Goal: Task Accomplishment & Management: Use online tool/utility

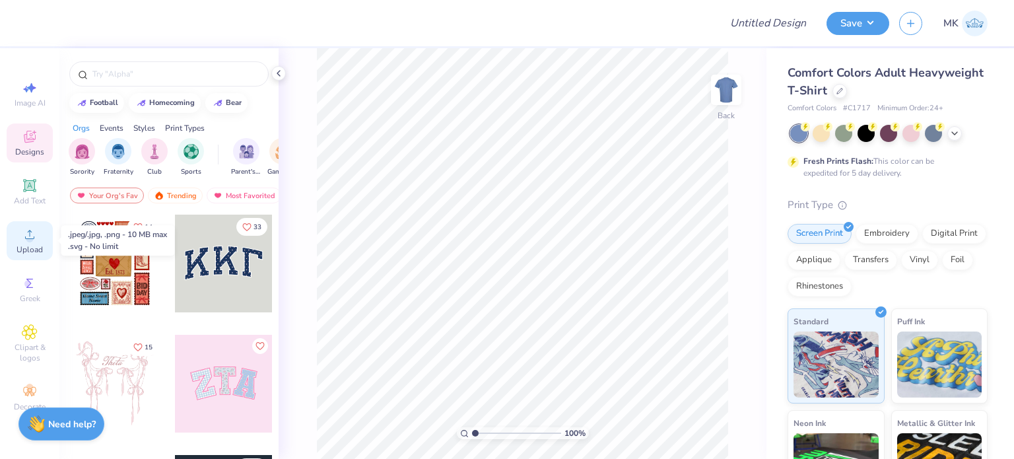
click at [34, 239] on icon at bounding box center [30, 234] width 16 height 16
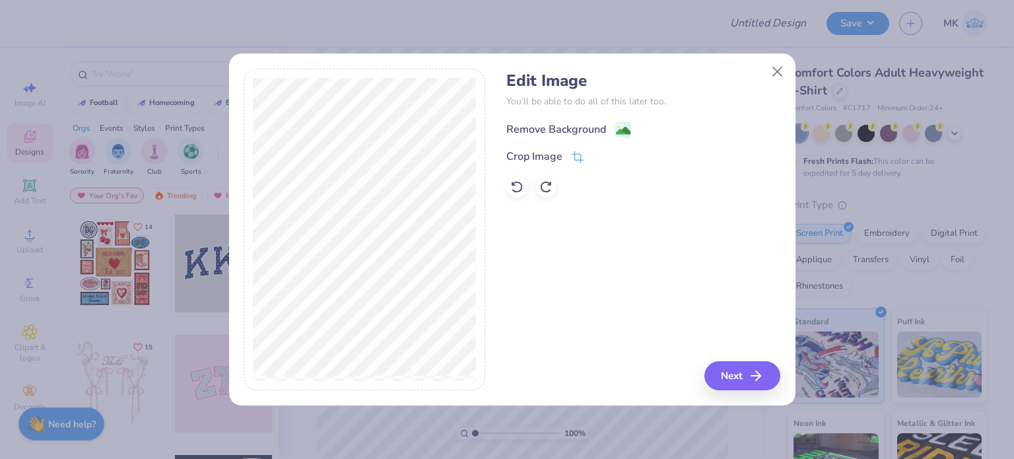
click at [626, 129] on image at bounding box center [623, 130] width 15 height 15
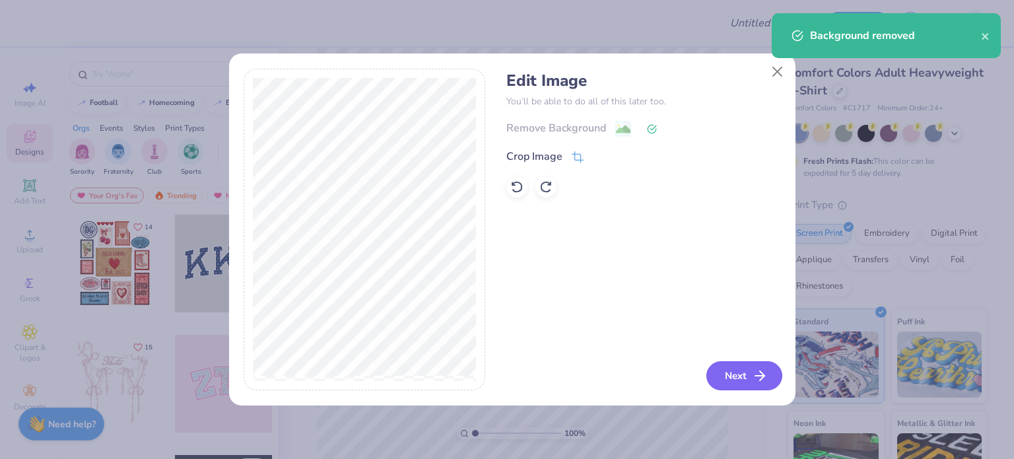
click at [742, 381] on button "Next" at bounding box center [744, 375] width 76 height 29
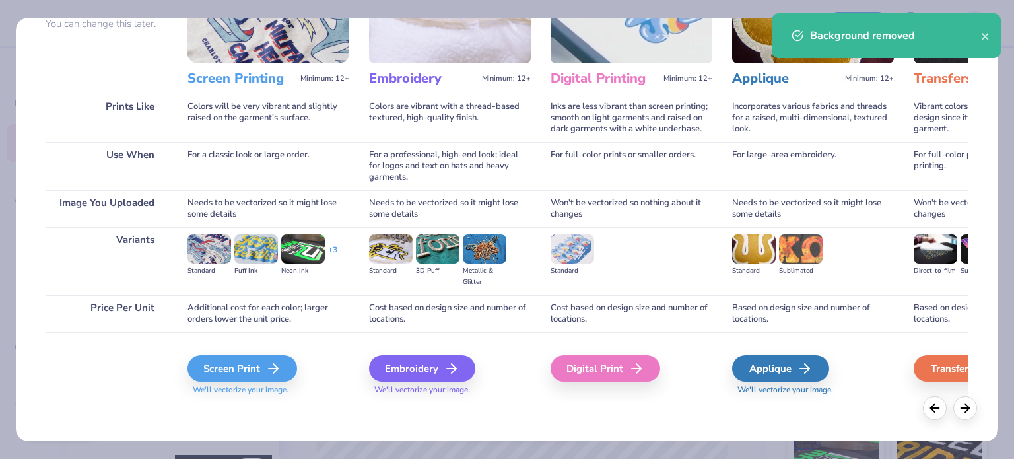
scroll to position [133, 0]
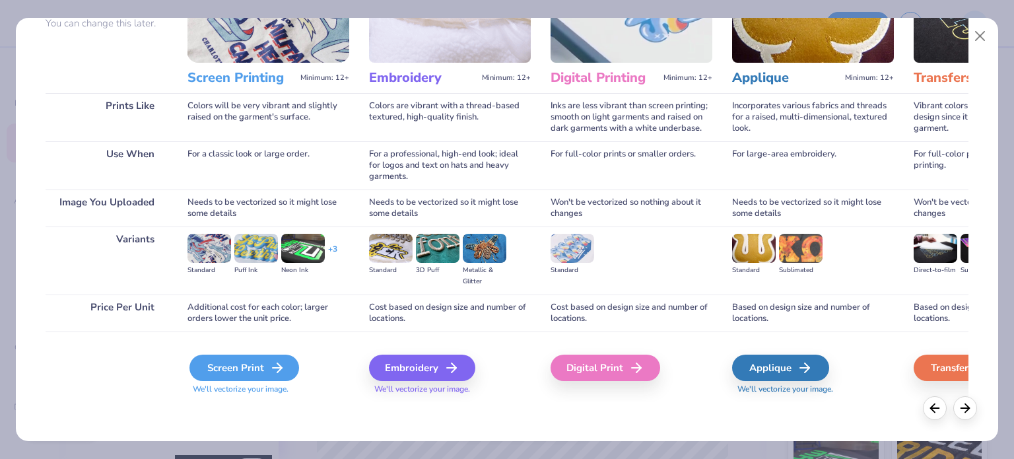
click at [236, 363] on div "Screen Print" at bounding box center [244, 367] width 110 height 26
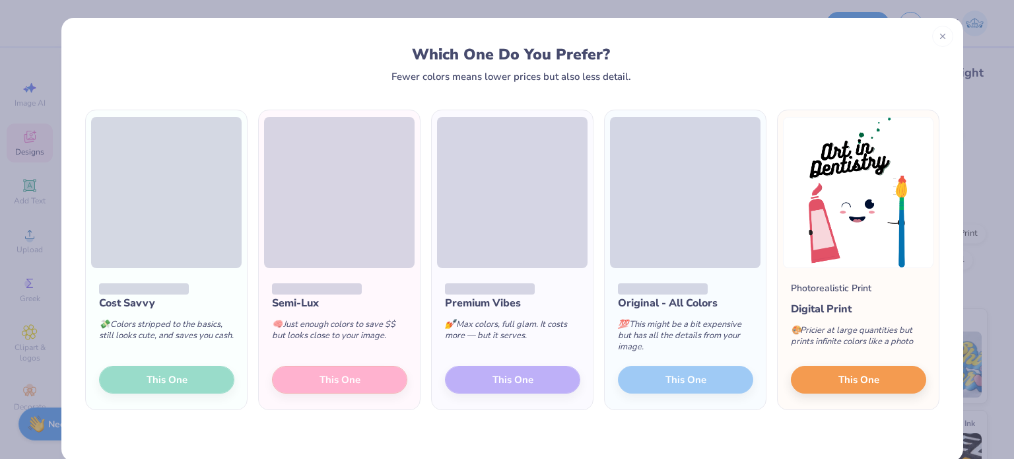
scroll to position [20, 0]
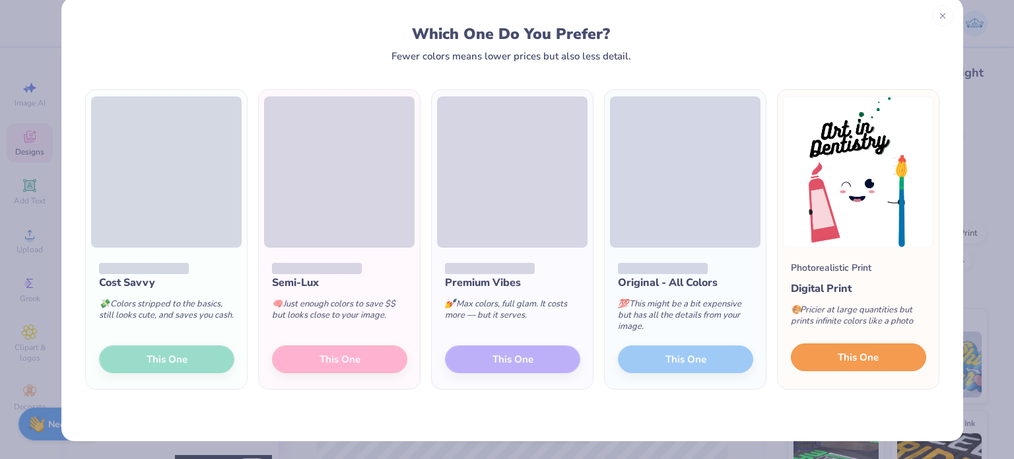
click at [866, 362] on span "This One" at bounding box center [858, 357] width 41 height 15
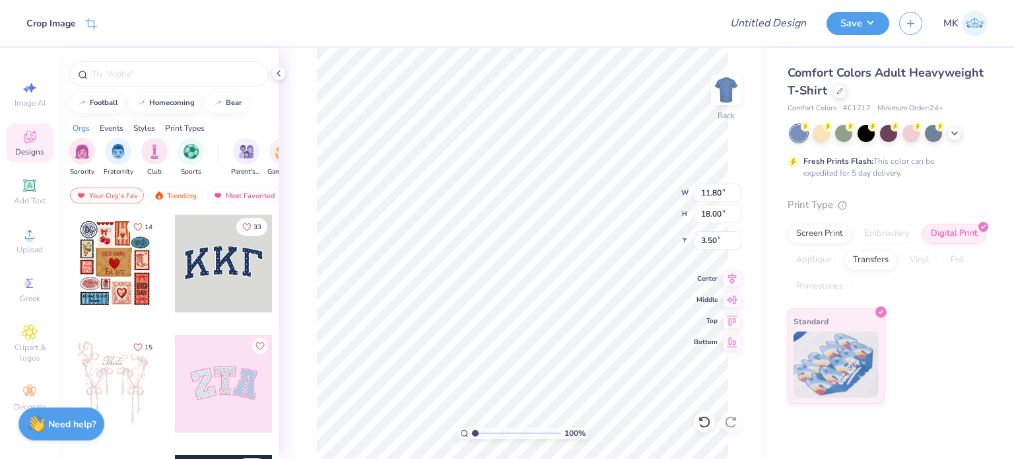
type input "5.55"
type input "8.47"
type input "3.66"
click at [856, 27] on button "Save" at bounding box center [857, 21] width 63 height 23
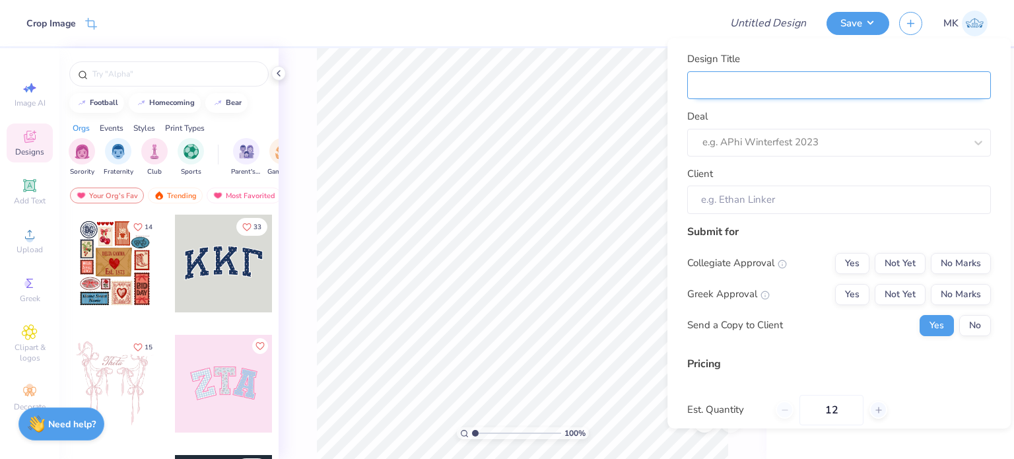
click at [737, 79] on input "Design Title" at bounding box center [839, 85] width 304 height 28
paste input "Age Discrimination In Employment Act"
type input "Age Discrimination In Employment Act"
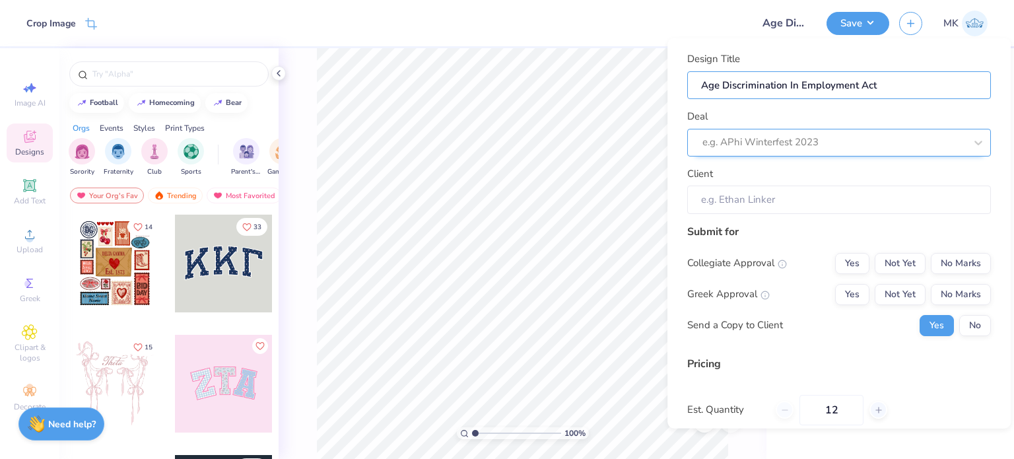
type input "Age Discrimination In Employment Act"
click at [711, 142] on div at bounding box center [820, 142] width 236 height 18
paste input "Age Discrimination In Employment Act"
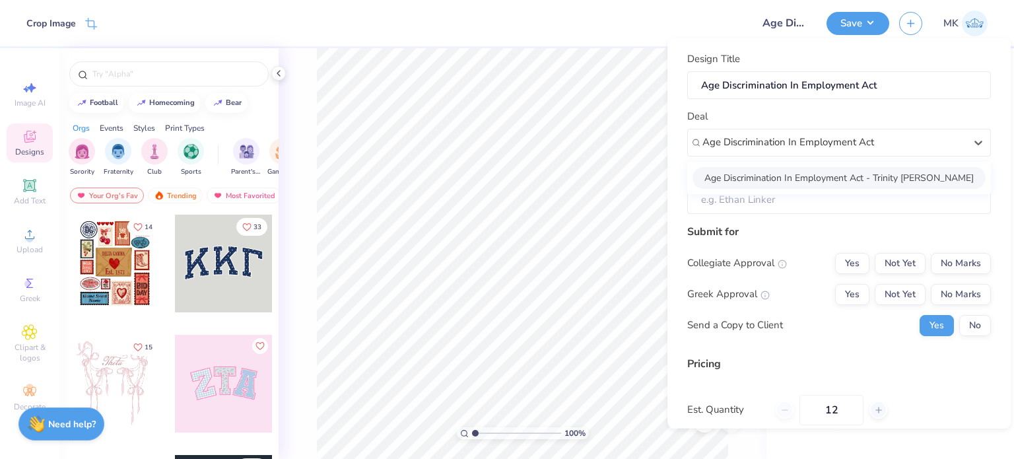
click at [789, 174] on div "Age Discrimination In Employment Act - Trinity [PERSON_NAME]" at bounding box center [838, 177] width 293 height 22
type input "Age Discrimination In Employment Act"
type input "Trinity [PERSON_NAME]"
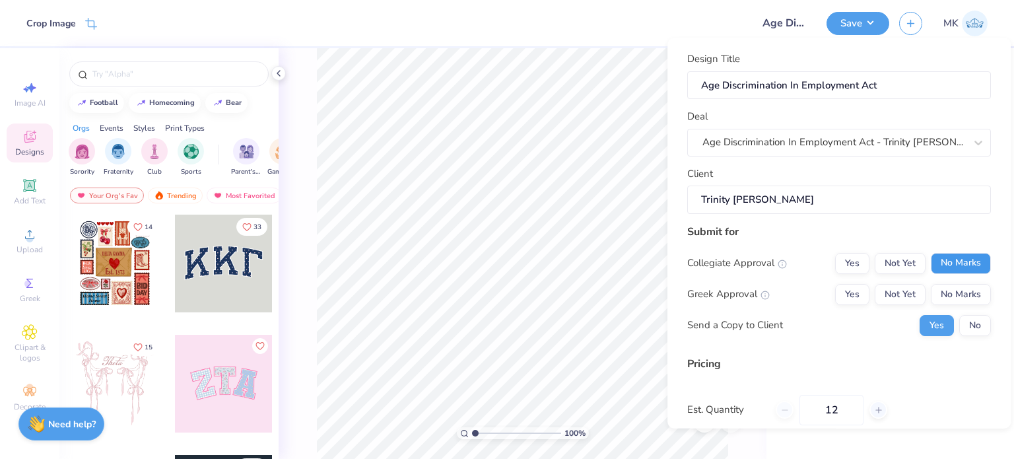
click at [964, 263] on button "No Marks" at bounding box center [961, 262] width 60 height 21
click at [961, 296] on button "No Marks" at bounding box center [961, 293] width 60 height 21
click at [966, 314] on button "No" at bounding box center [975, 324] width 32 height 21
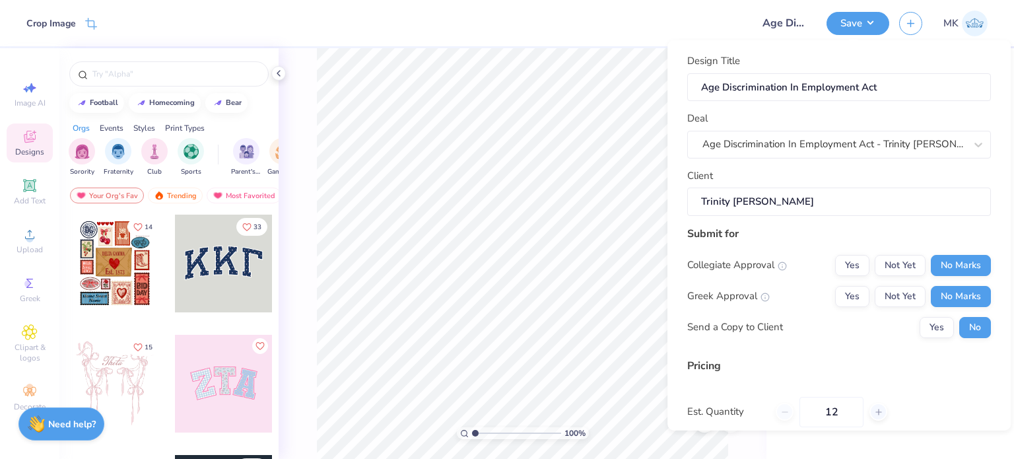
scroll to position [140, 0]
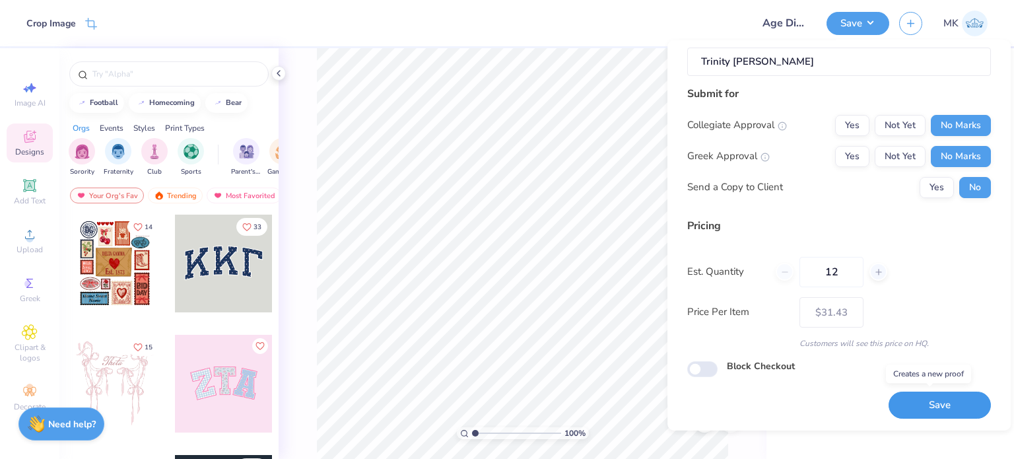
click at [922, 403] on button "Save" at bounding box center [939, 404] width 102 height 27
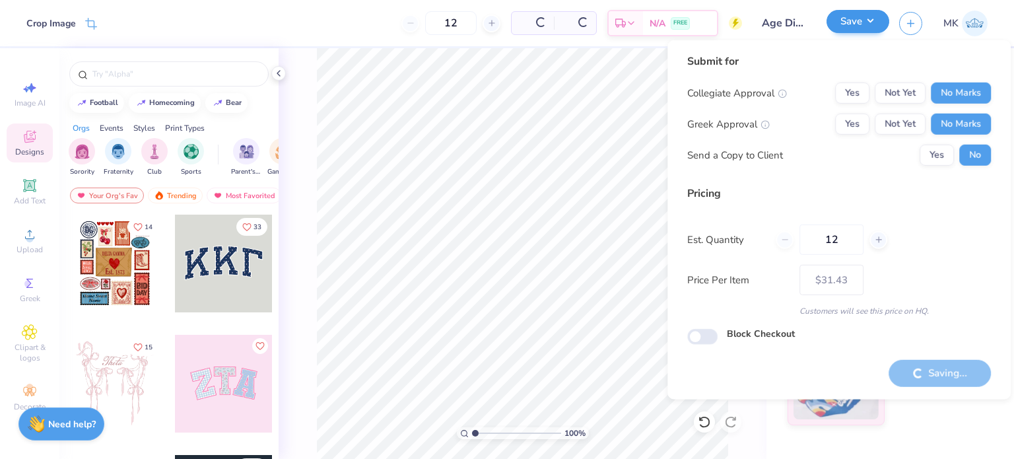
type input "– –"
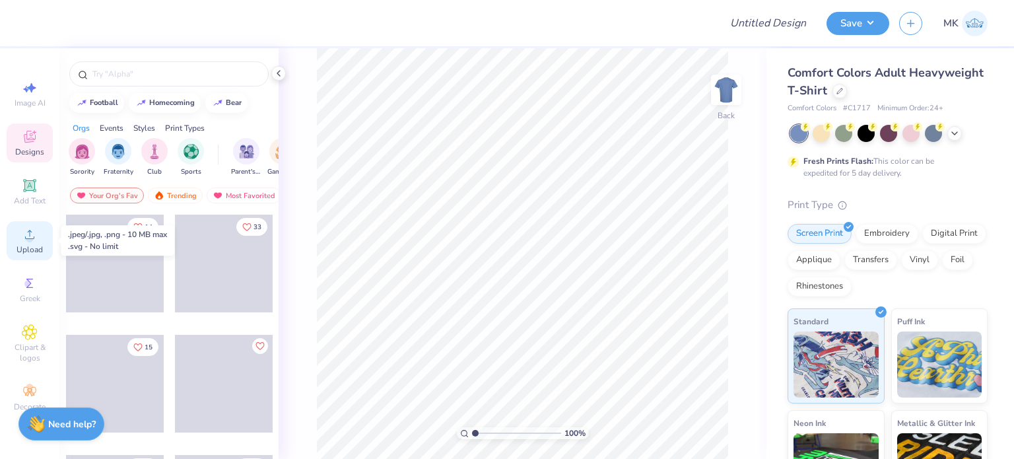
click at [33, 245] on span "Upload" at bounding box center [29, 249] width 26 height 11
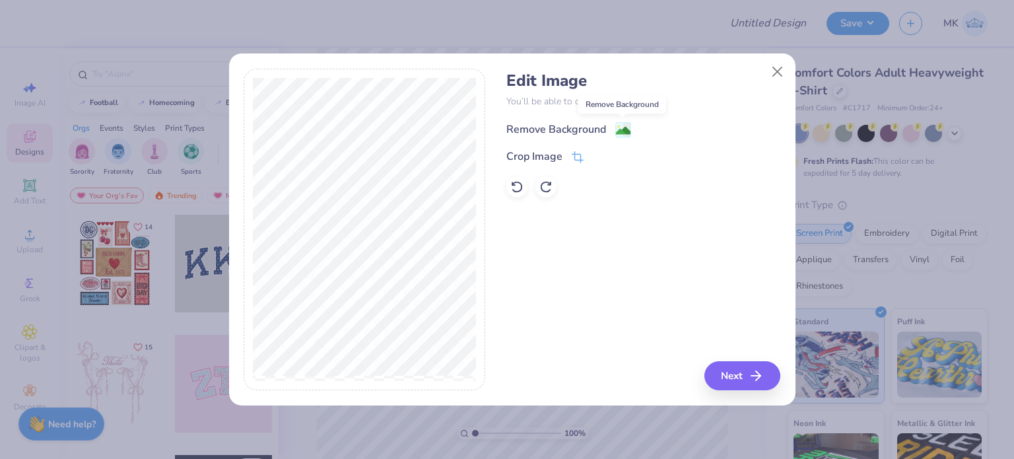
click at [626, 131] on image at bounding box center [623, 130] width 15 height 15
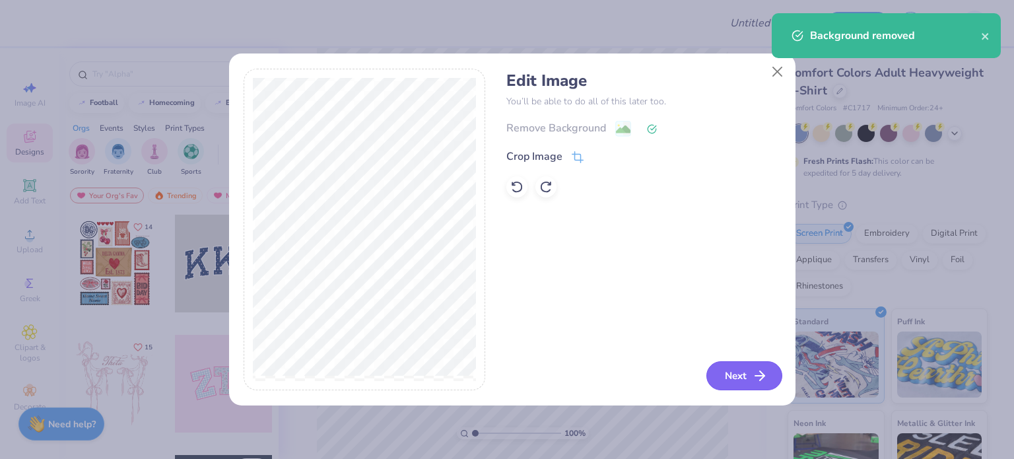
click at [737, 379] on button "Next" at bounding box center [744, 375] width 76 height 29
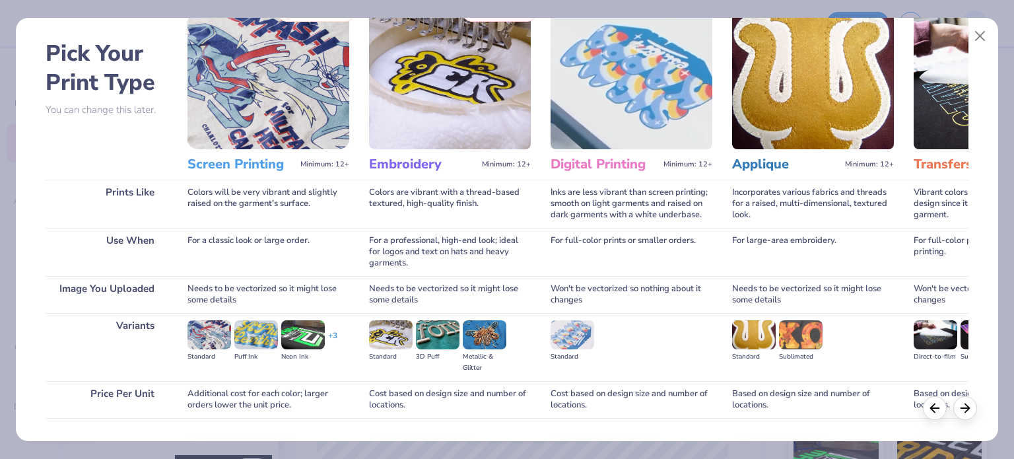
scroll to position [133, 0]
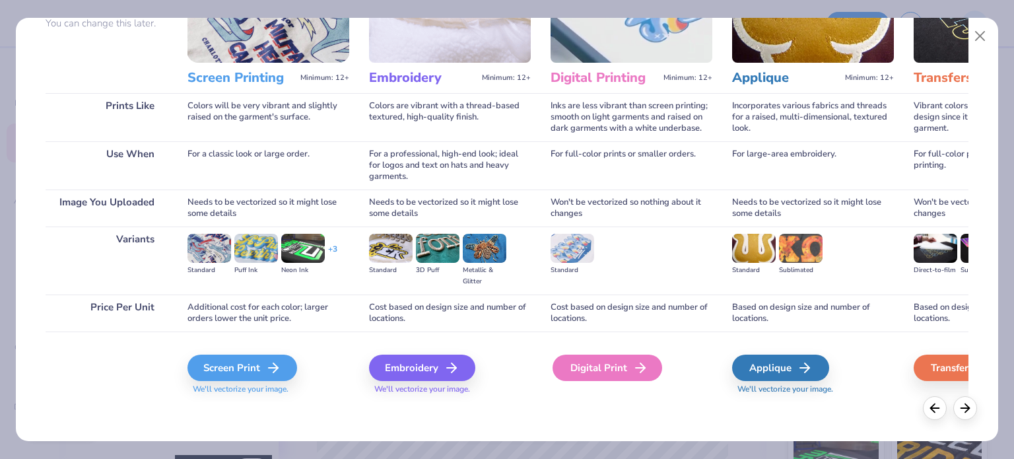
click at [599, 368] on div "Digital Print" at bounding box center [607, 367] width 110 height 26
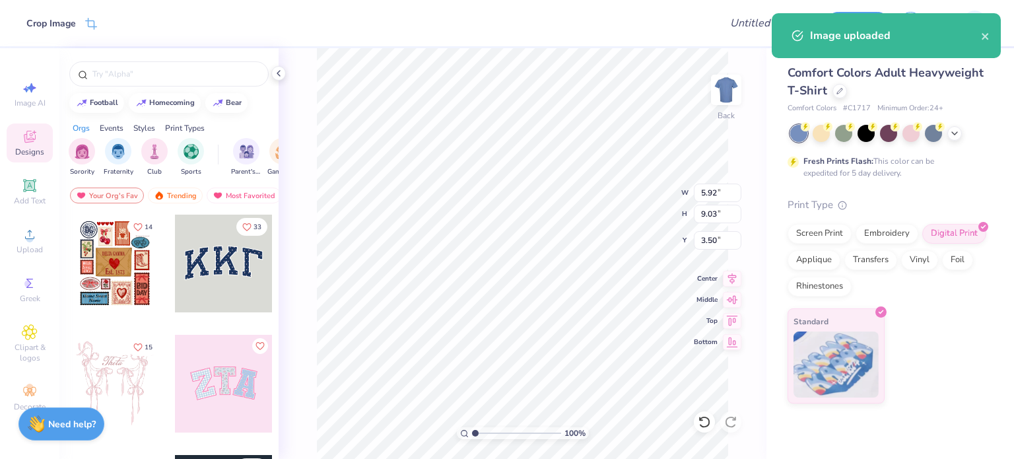
type input "5.92"
type input "9.03"
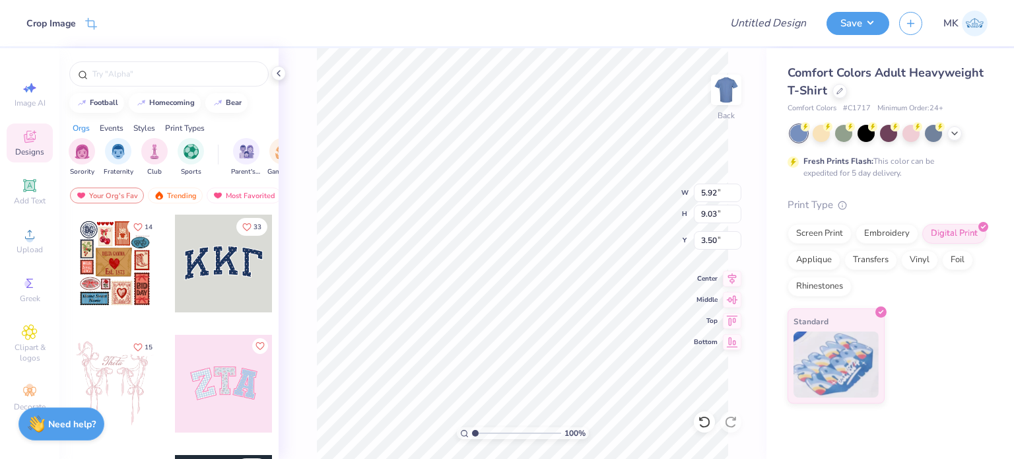
type input "3.47"
click at [849, 18] on button "Save" at bounding box center [857, 21] width 63 height 23
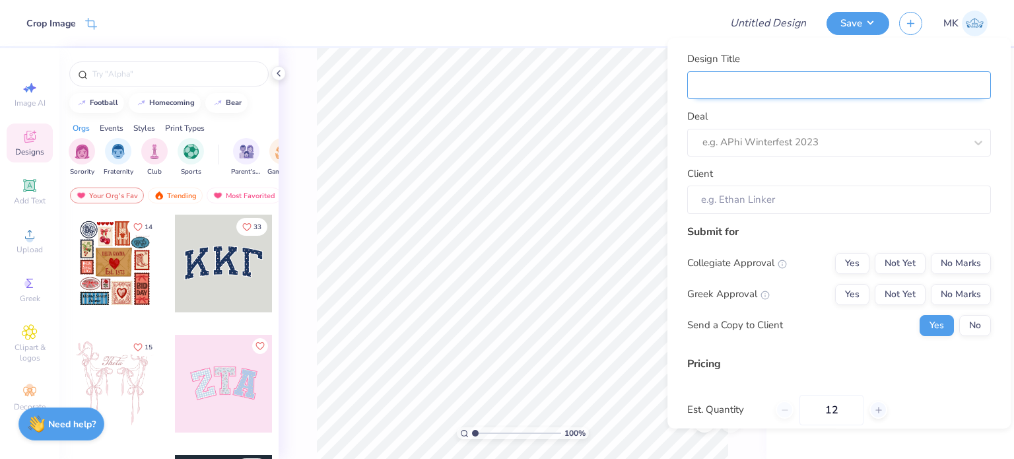
click at [710, 87] on input "Design Title" at bounding box center [839, 85] width 304 height 28
paste input "Age Discrimination In Employment Act"
type input "Age Discrimination In Employment Act"
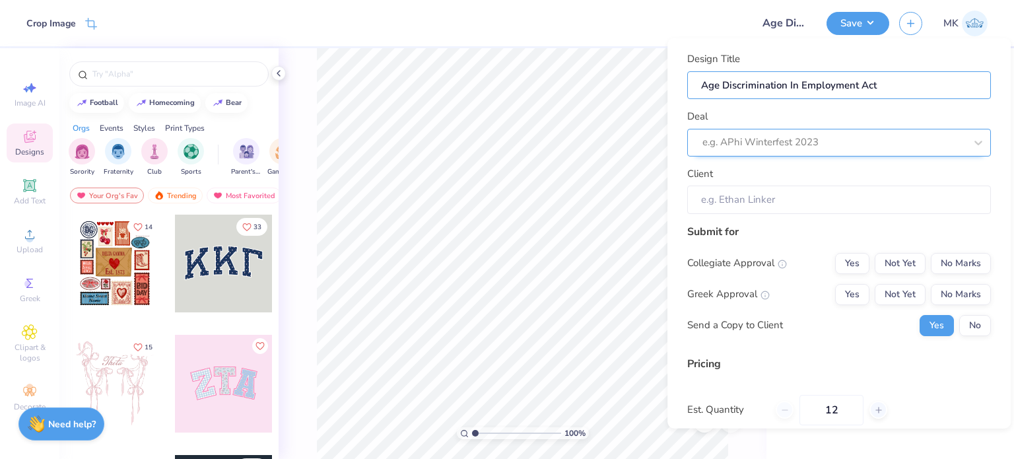
type input "Age Discrimination In Employment Act"
click at [710, 139] on div at bounding box center [820, 142] width 236 height 18
paste input "Age Discrimination In Employment Act"
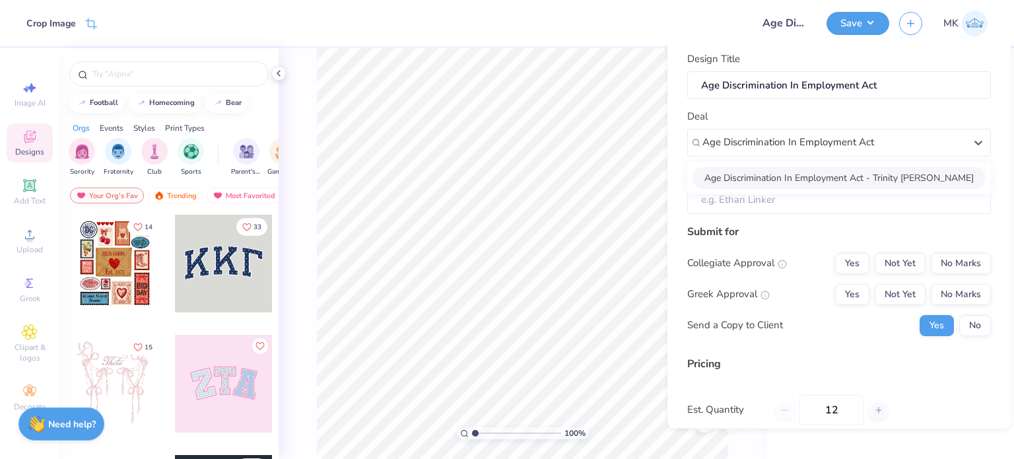
click at [718, 181] on div "Age Discrimination In Employment Act - Trinity [PERSON_NAME]" at bounding box center [838, 177] width 293 height 22
type input "Age Discrimination In Employment Act"
type input "Trinity [PERSON_NAME]"
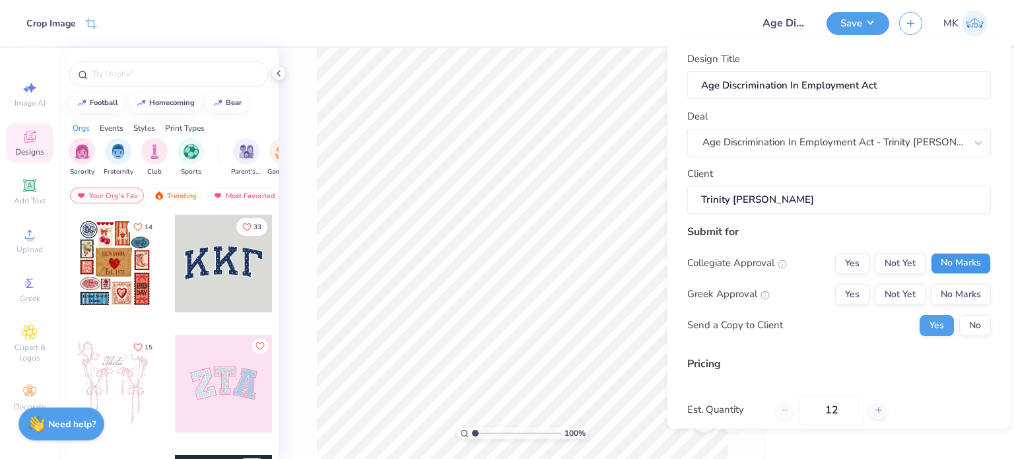
click at [939, 257] on button "No Marks" at bounding box center [961, 262] width 60 height 21
click at [950, 295] on button "No Marks" at bounding box center [961, 293] width 60 height 21
click at [959, 325] on button "No" at bounding box center [975, 324] width 32 height 21
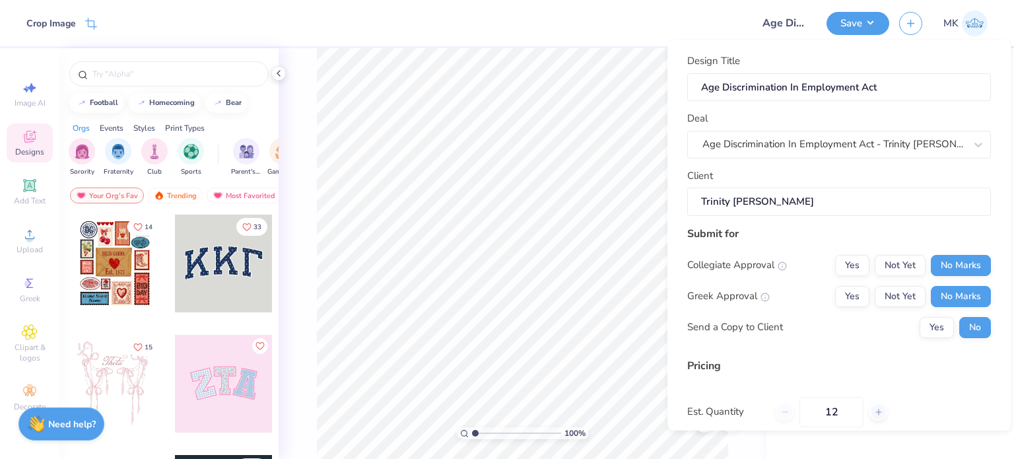
scroll to position [140, 0]
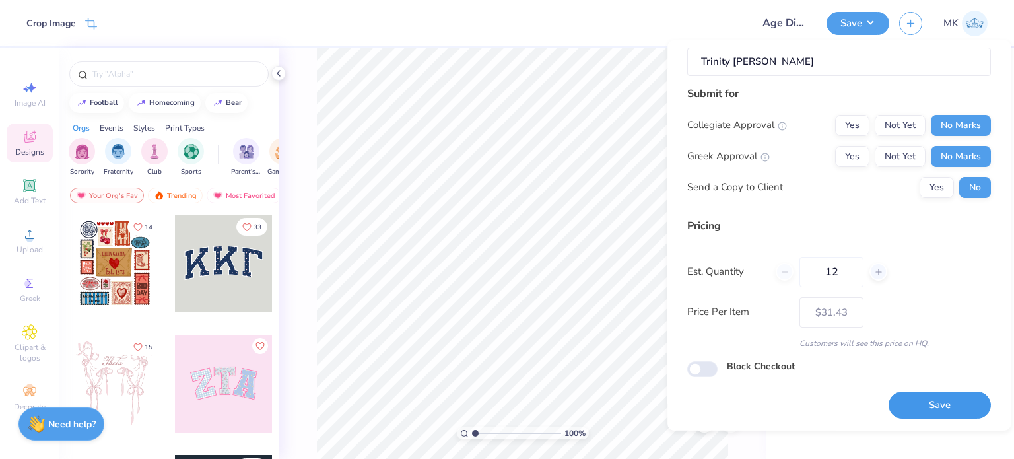
click at [904, 401] on button "Save" at bounding box center [939, 404] width 102 height 27
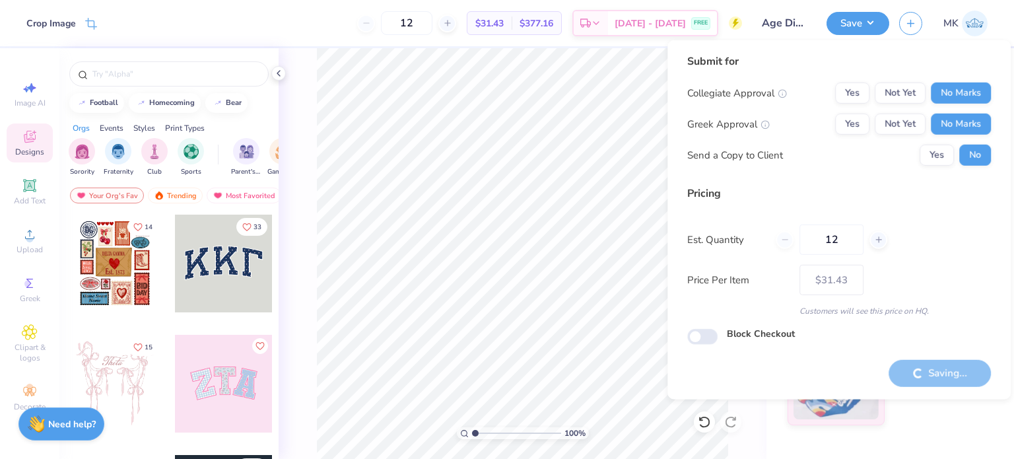
type input "– –"
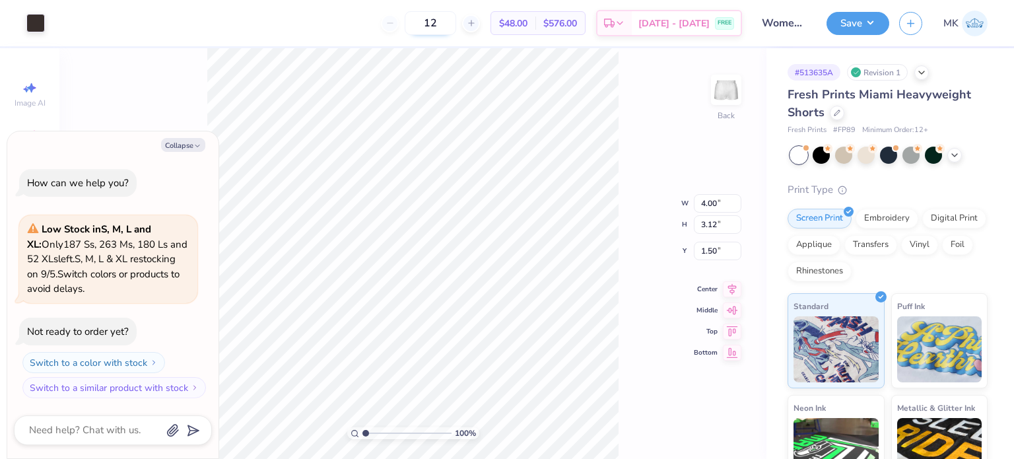
type textarea "x"
type input "2.30"
type input "1.79"
type textarea "x"
type input "7.58"
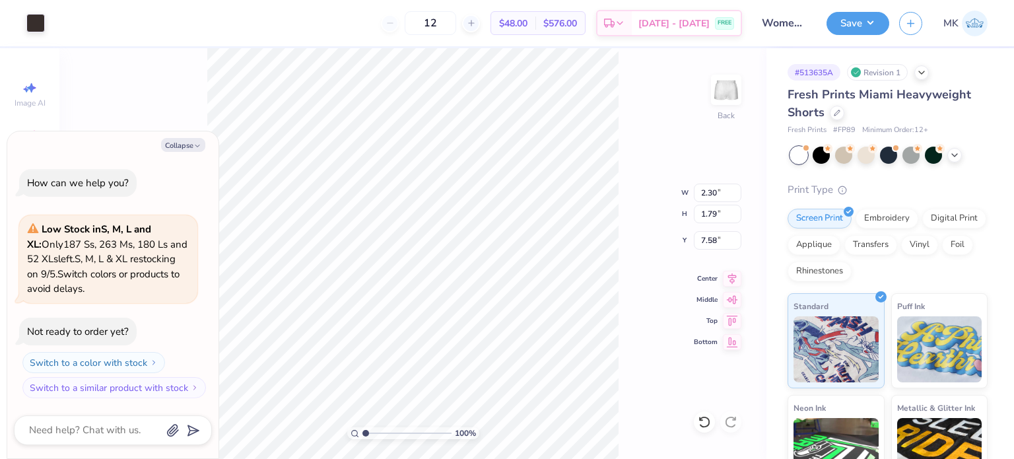
click at [678, 174] on div "100 % Back W 2.30 2.30 " H 1.79 1.79 " Y 7.58 7.58 " Center Middle Top Bottom" at bounding box center [412, 253] width 707 height 411
click at [849, 21] on button "Save" at bounding box center [857, 21] width 63 height 23
type textarea "x"
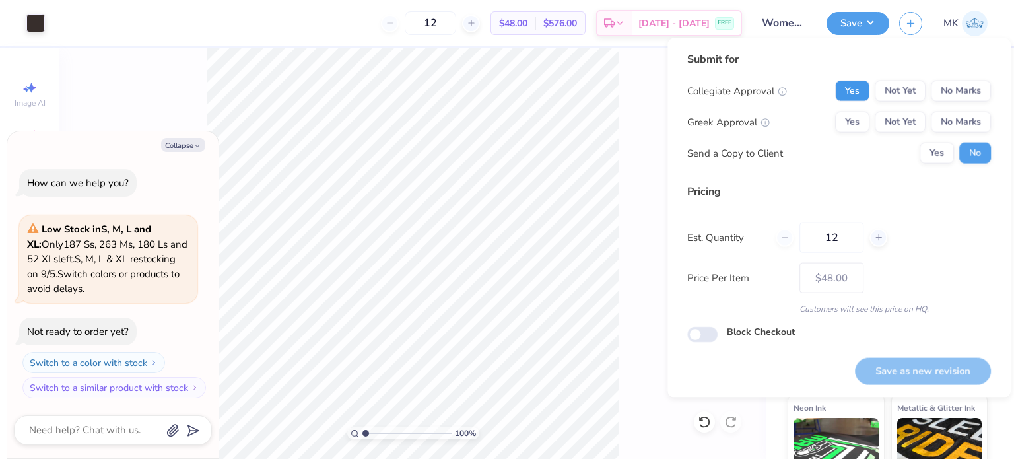
click at [847, 93] on button "Yes" at bounding box center [852, 91] width 34 height 21
click at [842, 125] on button "Yes" at bounding box center [852, 122] width 34 height 21
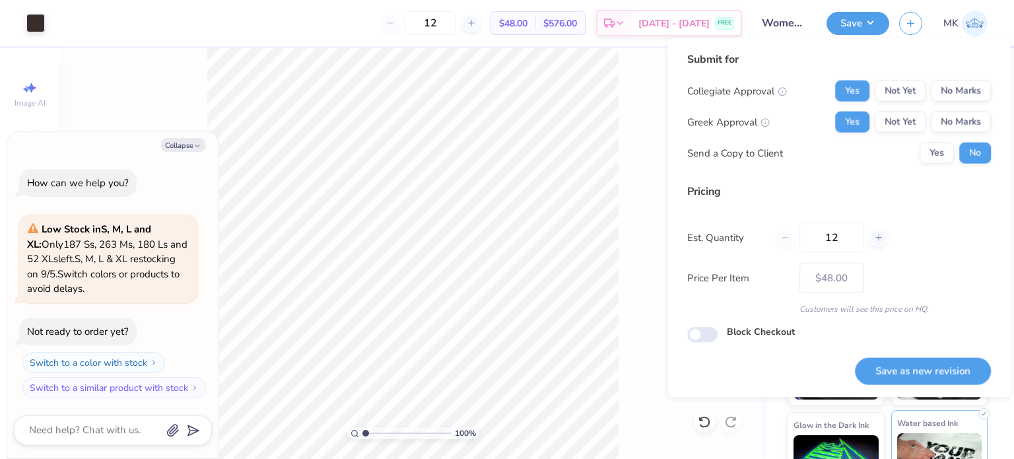
scroll to position [132, 0]
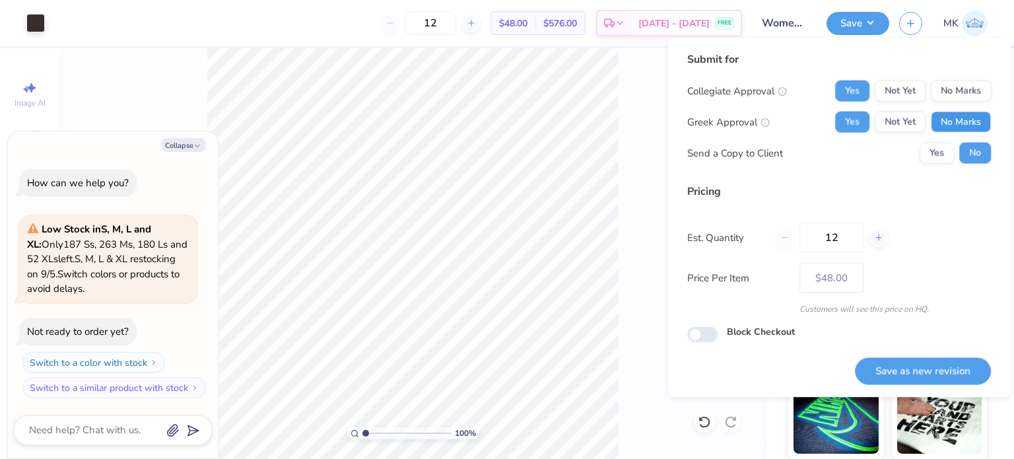
click at [974, 121] on button "No Marks" at bounding box center [961, 122] width 60 height 21
click at [885, 372] on button "Save as new revision" at bounding box center [923, 370] width 136 height 27
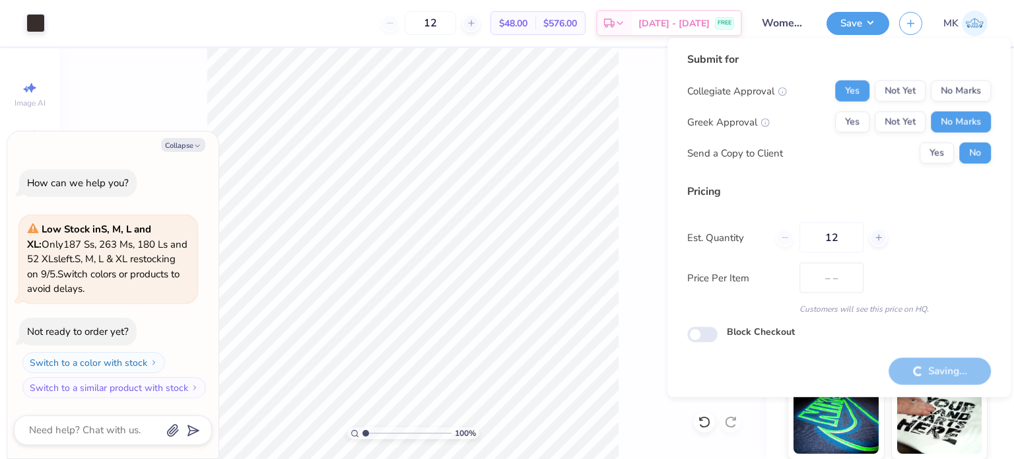
type input "$48.00"
type textarea "x"
